Goal: Check status: Check status

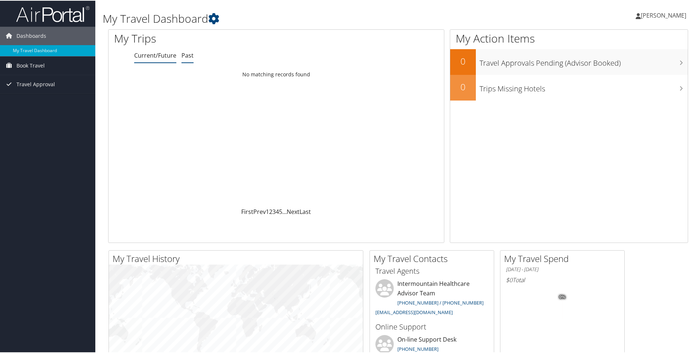
click at [187, 56] on link "Past" at bounding box center [187, 55] width 12 height 8
click at [151, 55] on link "Current/Future" at bounding box center [155, 55] width 42 height 8
click at [35, 84] on span "Travel Approval" at bounding box center [35, 83] width 38 height 18
click at [28, 110] on link "Approved Trips" at bounding box center [47, 109] width 95 height 11
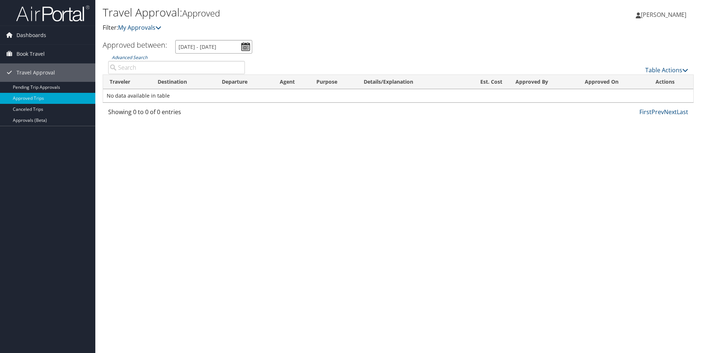
click at [247, 46] on input "[DATE] - [DATE]" at bounding box center [213, 47] width 77 height 14
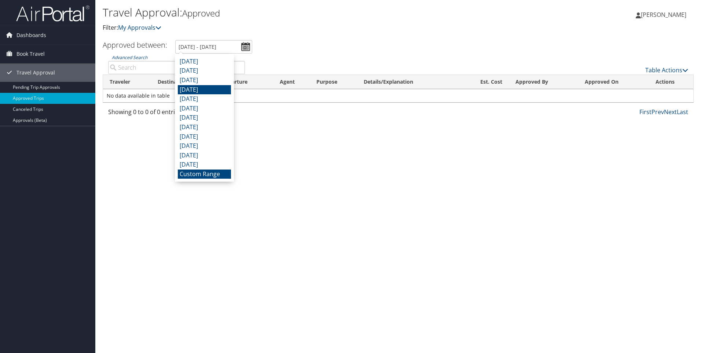
click at [214, 86] on li "[DATE]" at bounding box center [204, 90] width 53 height 10
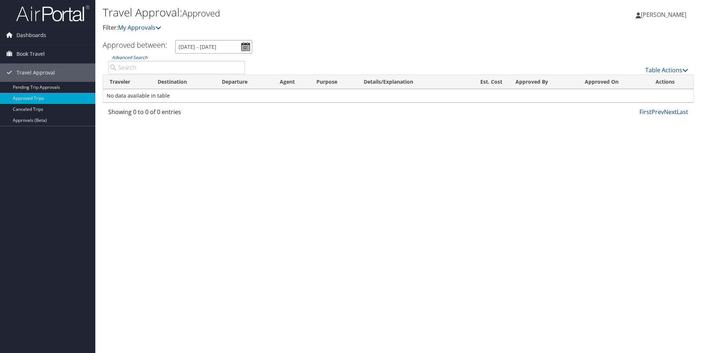
click at [246, 44] on input "[DATE] - [DATE]" at bounding box center [213, 47] width 77 height 14
click at [208, 44] on input "[DATE] - [DATE]" at bounding box center [213, 47] width 77 height 14
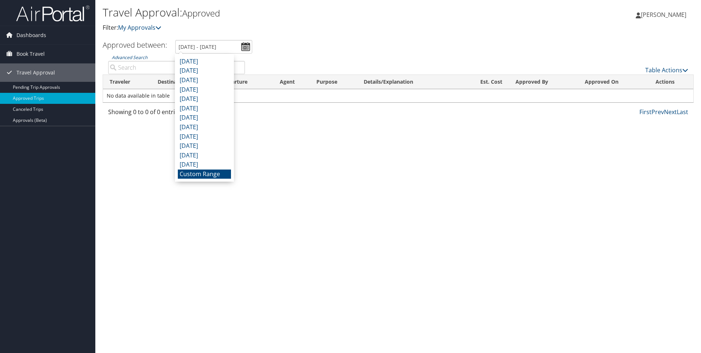
click at [224, 174] on li "Custom Range" at bounding box center [204, 174] width 53 height 10
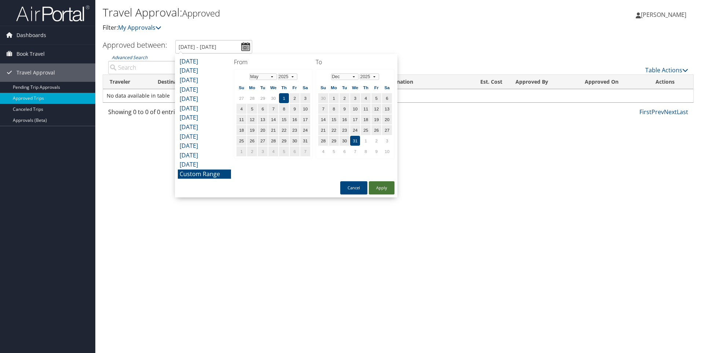
click at [382, 188] on button "Apply" at bounding box center [382, 187] width 26 height 13
type input "[DATE] - [DATE]"
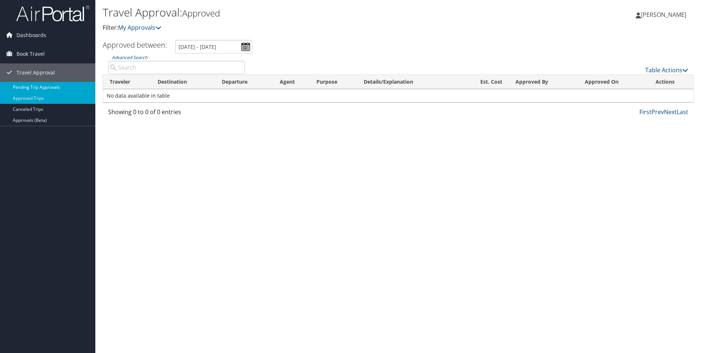
click at [23, 87] on link "Pending Trip Approvals" at bounding box center [47, 87] width 95 height 11
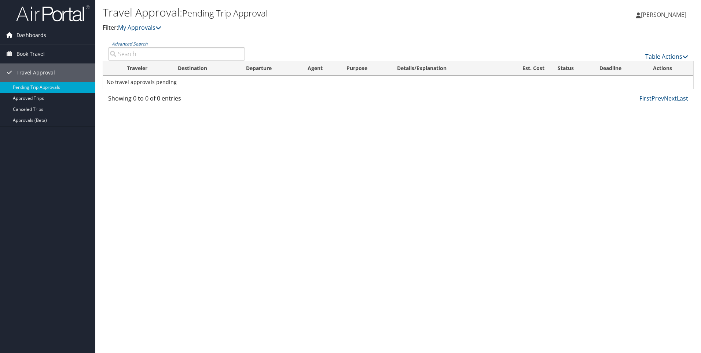
click at [35, 36] on span "Dashboards" at bounding box center [31, 35] width 30 height 18
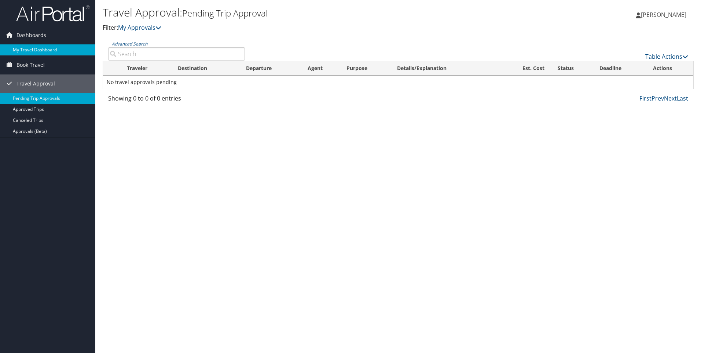
click at [33, 49] on link "My Travel Dashboard" at bounding box center [47, 49] width 95 height 11
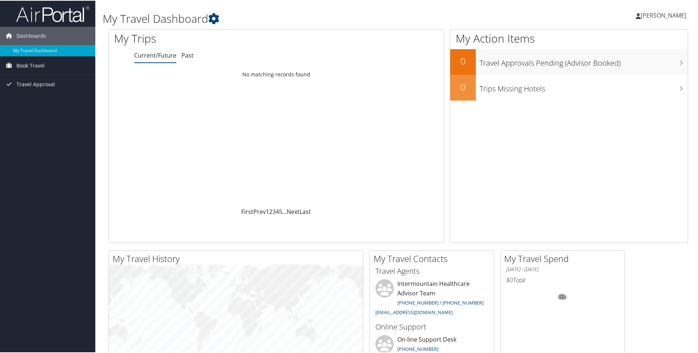
click at [667, 18] on span "[PERSON_NAME]" at bounding box center [663, 15] width 45 height 8
click at [535, 156] on div "My Action Items 0 Travel Approvals Pending (Advisor Booked) 0 Trips Missing Hot…" at bounding box center [569, 135] width 238 height 213
click at [192, 54] on link "Past" at bounding box center [187, 55] width 12 height 8
click at [163, 55] on link "Current/Future" at bounding box center [155, 55] width 42 height 8
click at [330, 19] on h1 "My Travel Dashboard" at bounding box center [300, 17] width 394 height 15
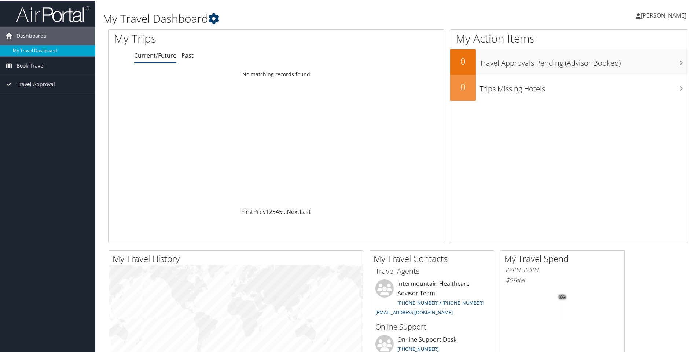
click at [217, 17] on icon at bounding box center [213, 17] width 11 height 11
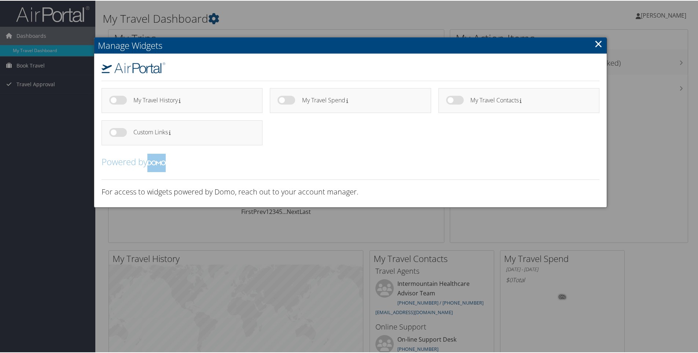
click at [120, 98] on label at bounding box center [118, 99] width 18 height 9
click at [118, 98] on input "checkbox" at bounding box center [115, 100] width 5 height 5
checkbox input "true"
click at [292, 99] on label at bounding box center [286, 99] width 18 height 9
click at [286, 99] on input "checkbox" at bounding box center [283, 100] width 5 height 5
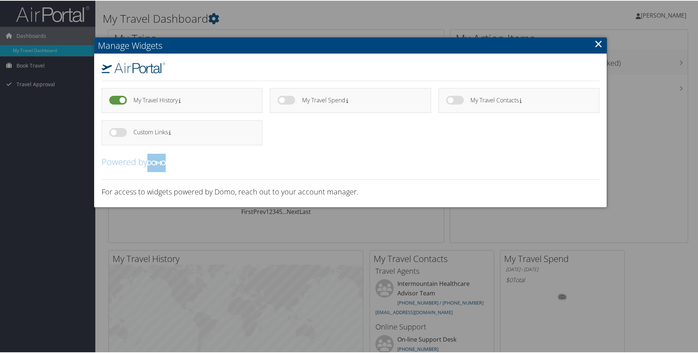
checkbox input "true"
click at [459, 101] on label at bounding box center [455, 99] width 18 height 9
click at [454, 101] on input "checkbox" at bounding box center [452, 100] width 5 height 5
checkbox input "true"
click at [126, 131] on div at bounding box center [118, 133] width 19 height 12
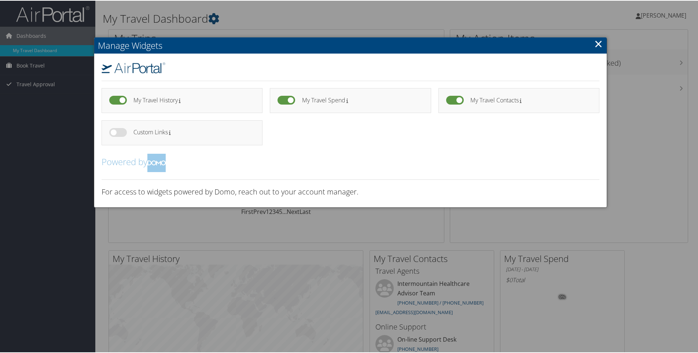
click at [118, 131] on label at bounding box center [118, 131] width 18 height 9
click at [118, 131] on input "checkbox" at bounding box center [115, 132] width 5 height 5
checkbox input "true"
click at [596, 45] on link "×" at bounding box center [598, 43] width 8 height 15
